Goal: Task Accomplishment & Management: Manage account settings

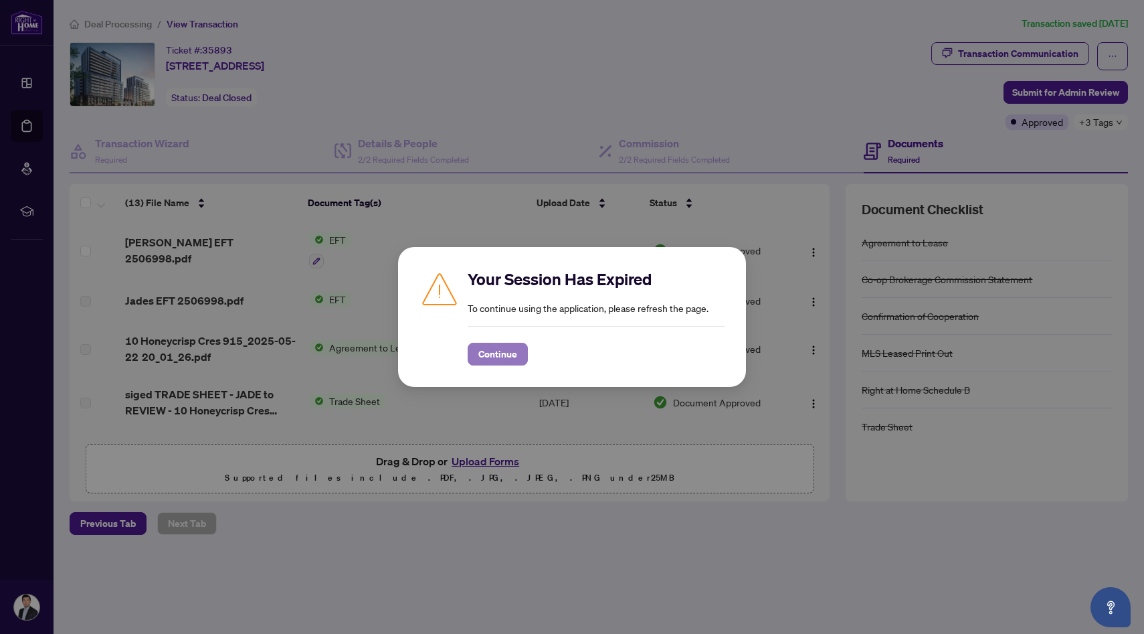
click at [489, 352] on span "Continue" at bounding box center [498, 353] width 39 height 21
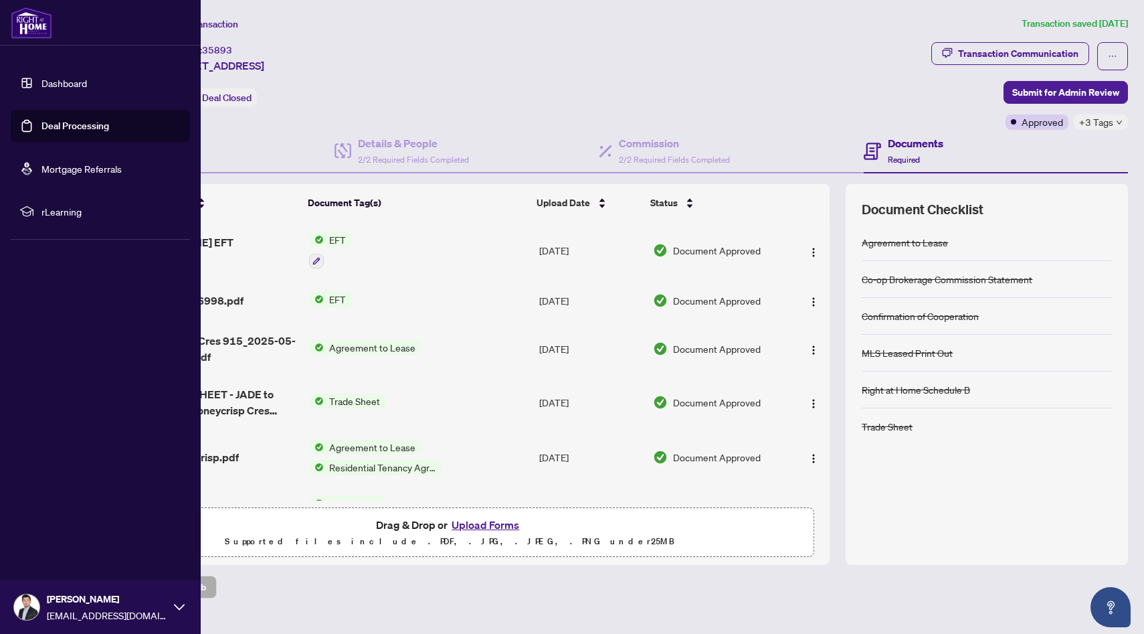
click at [60, 122] on link "Deal Processing" at bounding box center [75, 126] width 68 height 12
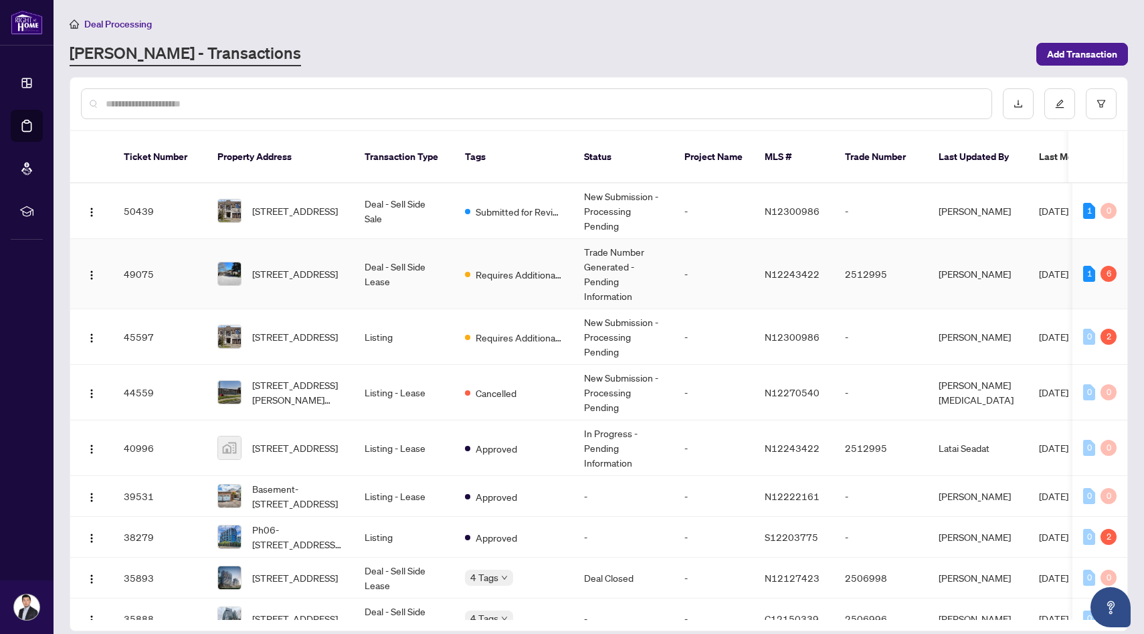
click at [526, 272] on td "Requires Additional Docs" at bounding box center [513, 274] width 119 height 70
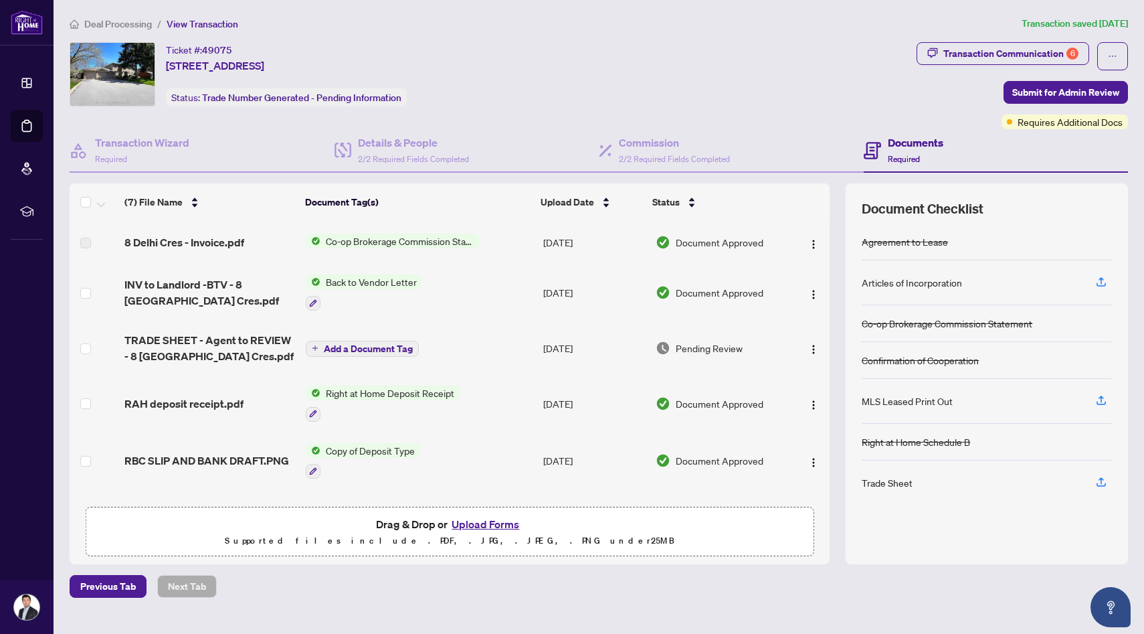
click at [1072, 129] on div "Documents Required" at bounding box center [996, 151] width 265 height 44
click at [1072, 123] on span "Requires Additional Docs" at bounding box center [1070, 121] width 105 height 15
click at [1040, 128] on span "Requires Additional Docs" at bounding box center [1070, 121] width 105 height 15
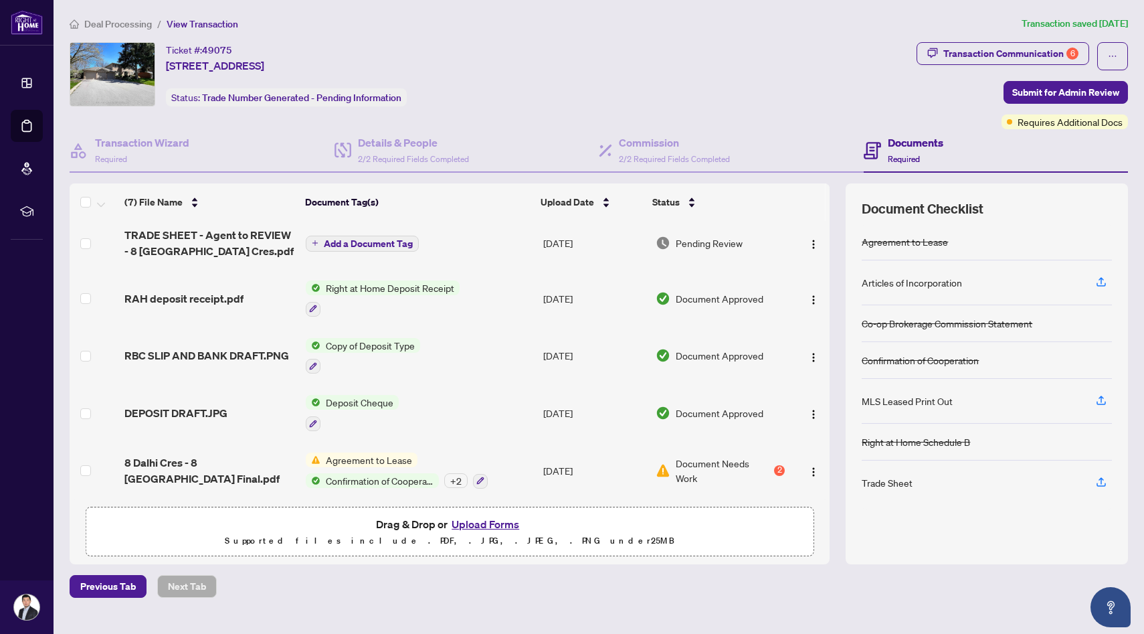
click at [388, 452] on span "Agreement to Lease" at bounding box center [369, 459] width 97 height 15
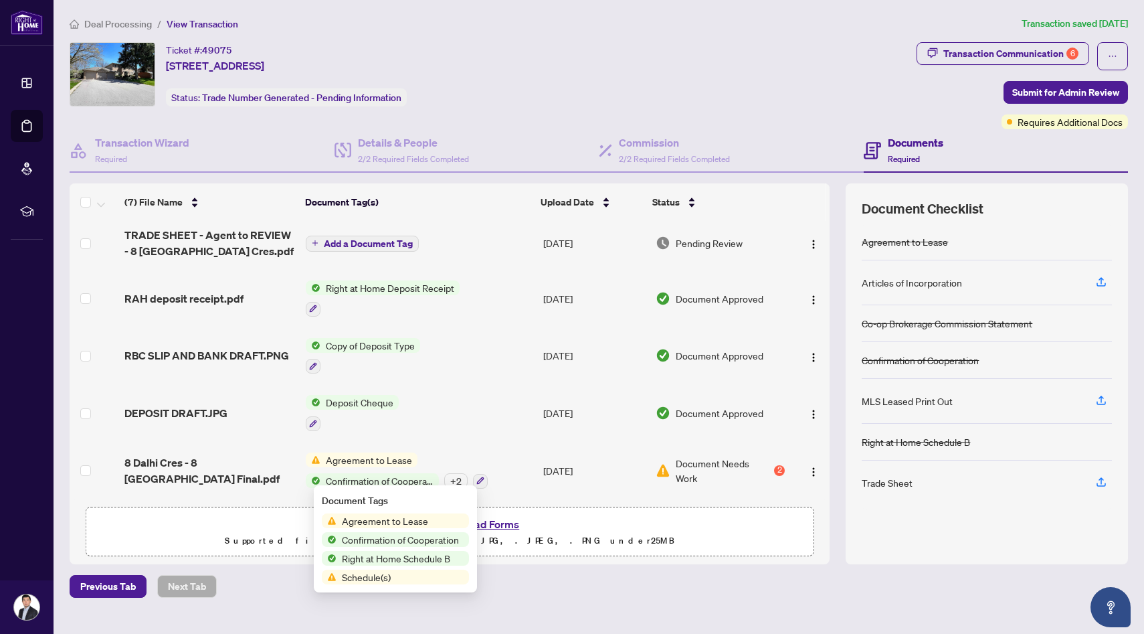
click at [710, 473] on span "Document Needs Work" at bounding box center [724, 470] width 96 height 29
